Goal: Transaction & Acquisition: Purchase product/service

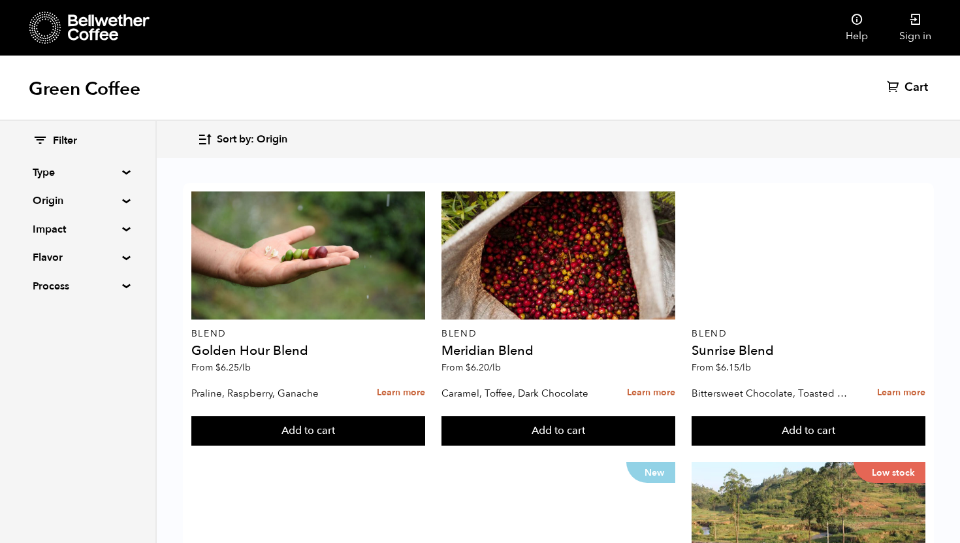
scroll to position [584, 0]
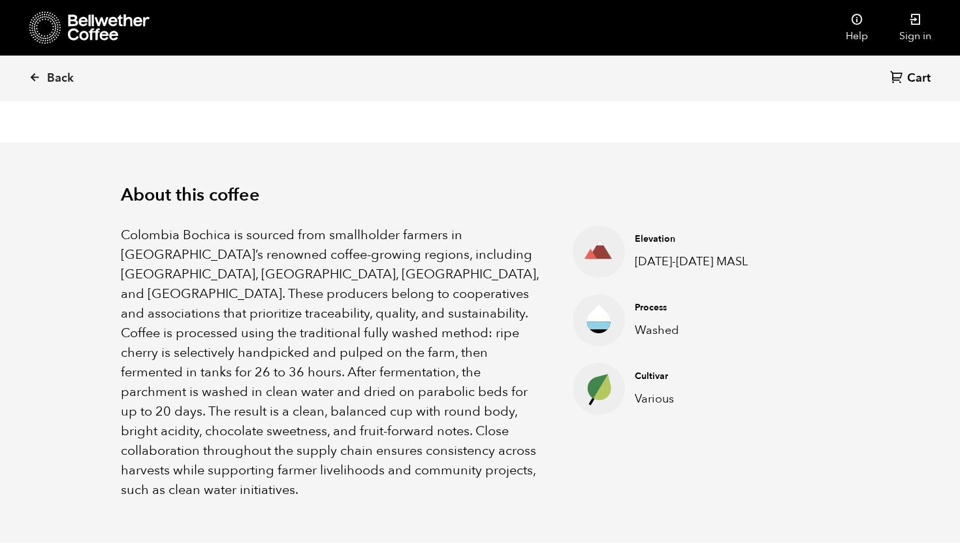
scroll to position [341, 0]
